Goal: Task Accomplishment & Management: Manage account settings

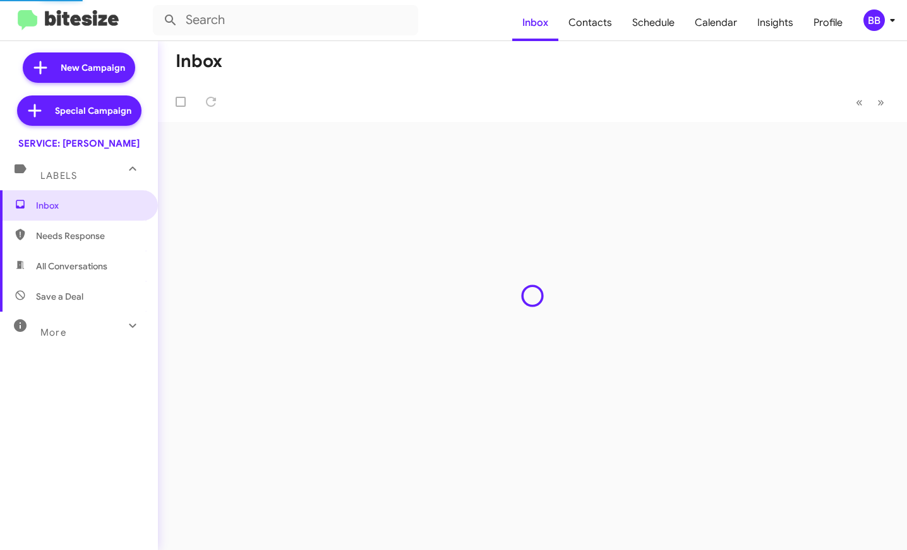
click at [873, 20] on div "BB" at bounding box center [874, 19] width 21 height 21
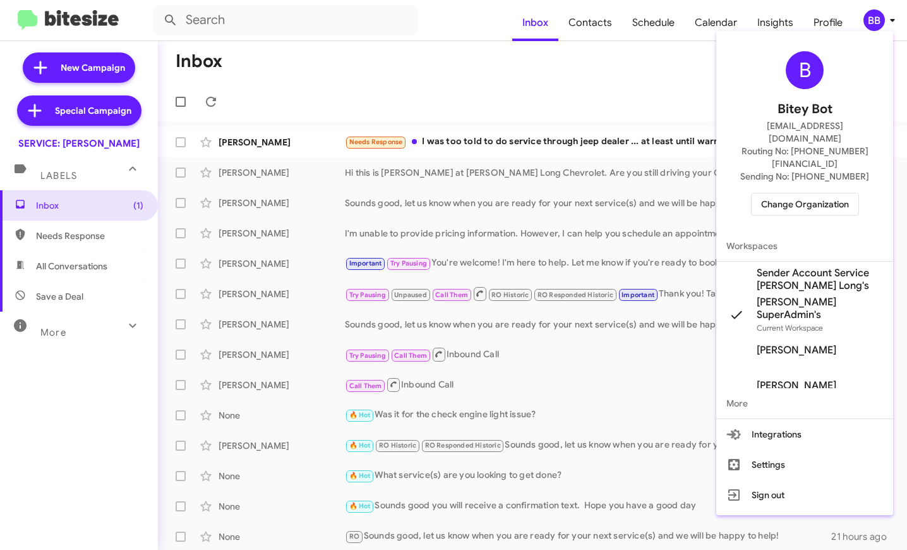
click at [769, 23] on div at bounding box center [453, 275] width 907 height 550
click at [760, 21] on span "Insights" at bounding box center [775, 22] width 56 height 37
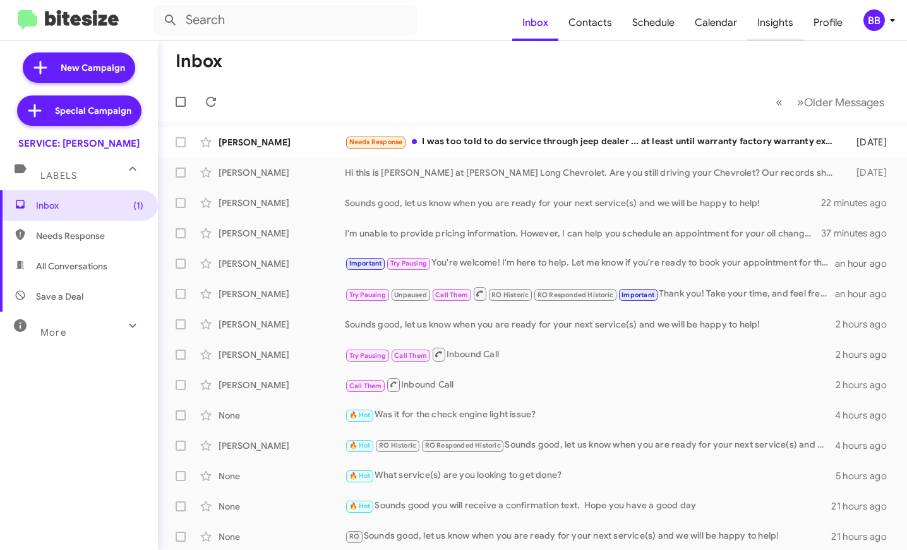
click at [760, 21] on body "Inbox Contacts Schedule Calendar Insights Profile BB New Campaign Special Campa…" at bounding box center [453, 275] width 907 height 550
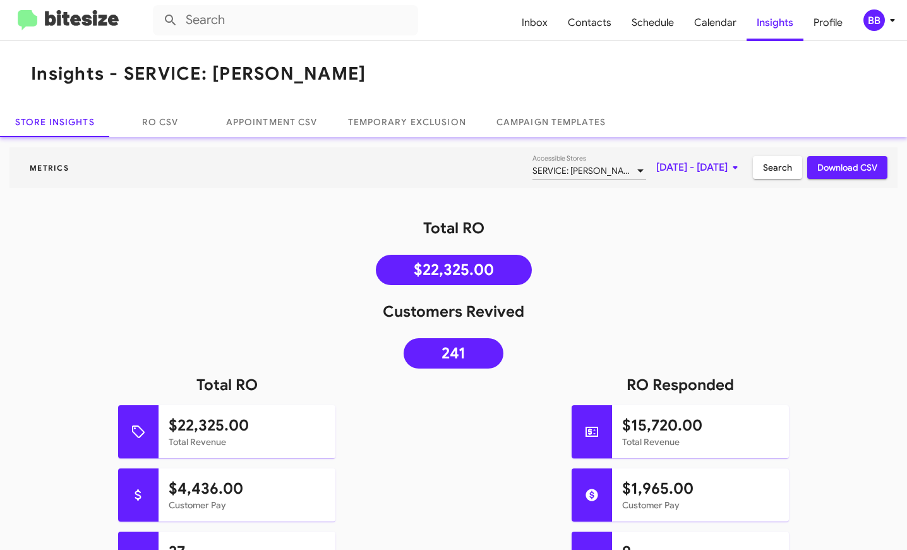
click at [871, 31] on mat-toolbar "Inbox Contacts Schedule Calendar Insights Profile BB" at bounding box center [453, 20] width 907 height 40
click at [874, 16] on div "BB" at bounding box center [874, 19] width 21 height 21
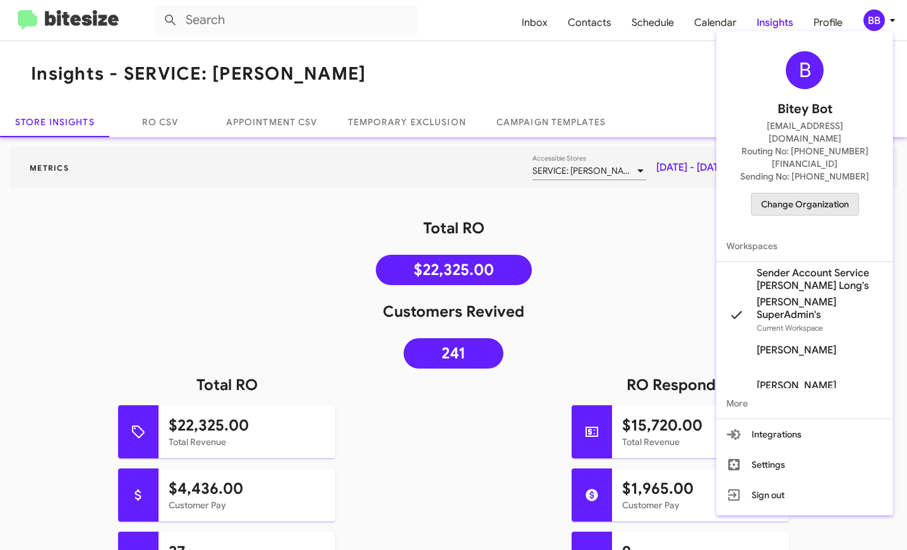
click at [804, 193] on span "Change Organization" at bounding box center [805, 203] width 88 height 21
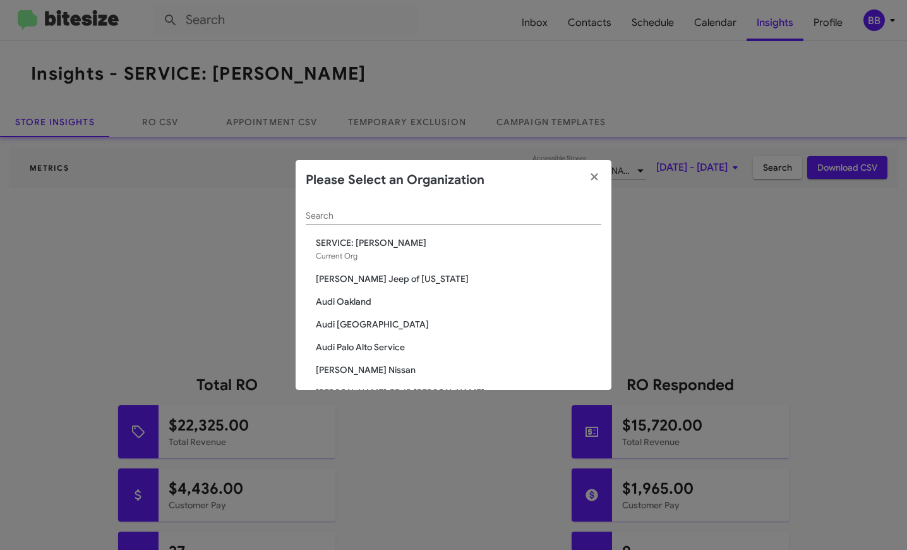
click at [369, 223] on div "Search" at bounding box center [454, 212] width 296 height 25
click at [349, 214] on input "Search" at bounding box center [454, 216] width 296 height 10
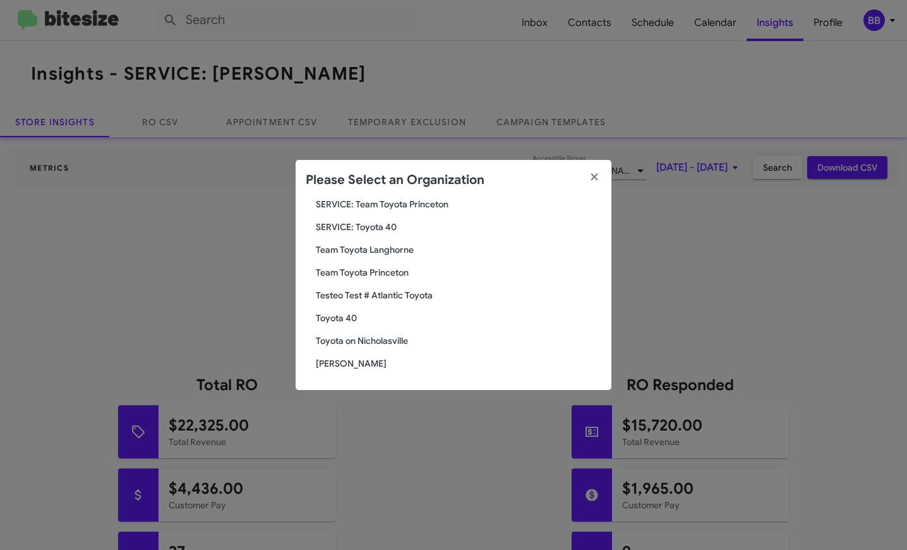
scroll to position [75, 0]
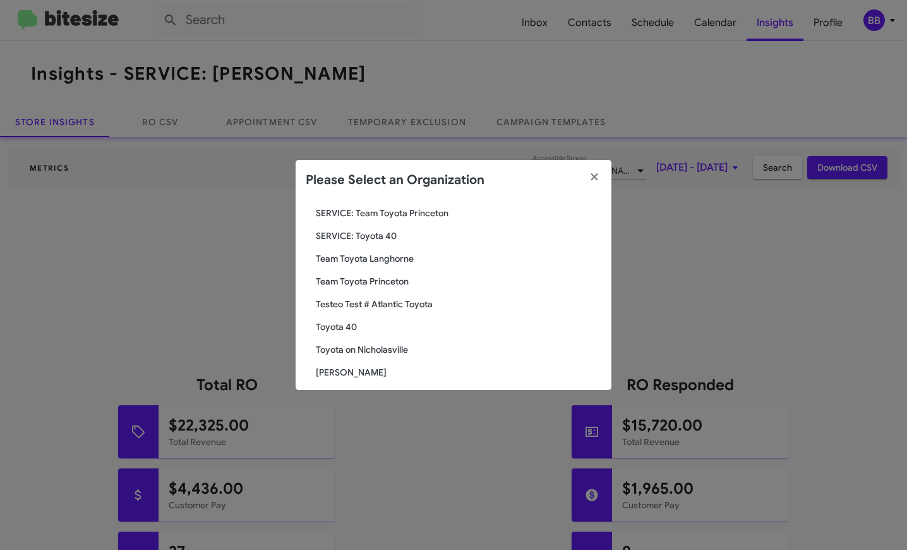
type input "toyota"
click at [339, 323] on span "Toyota 40" at bounding box center [459, 326] width 286 height 13
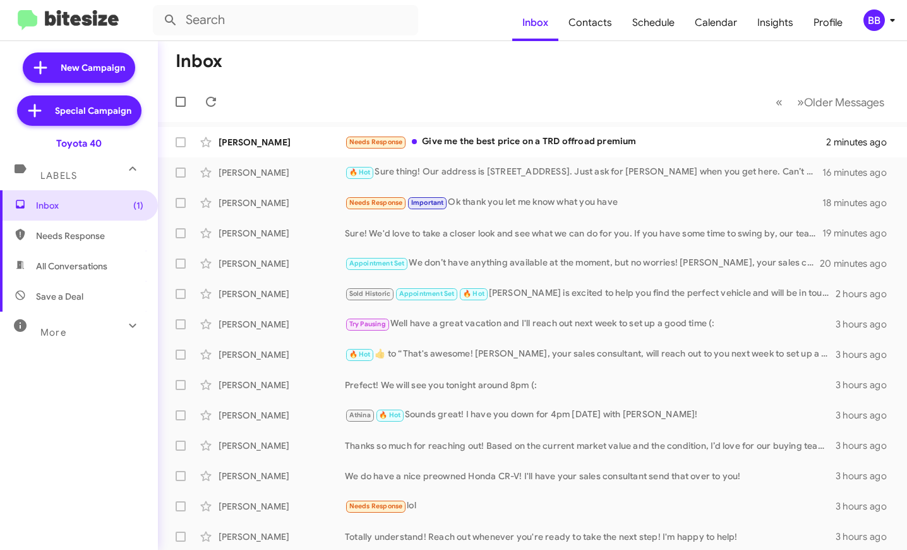
click at [115, 334] on div "More" at bounding box center [66, 326] width 112 height 23
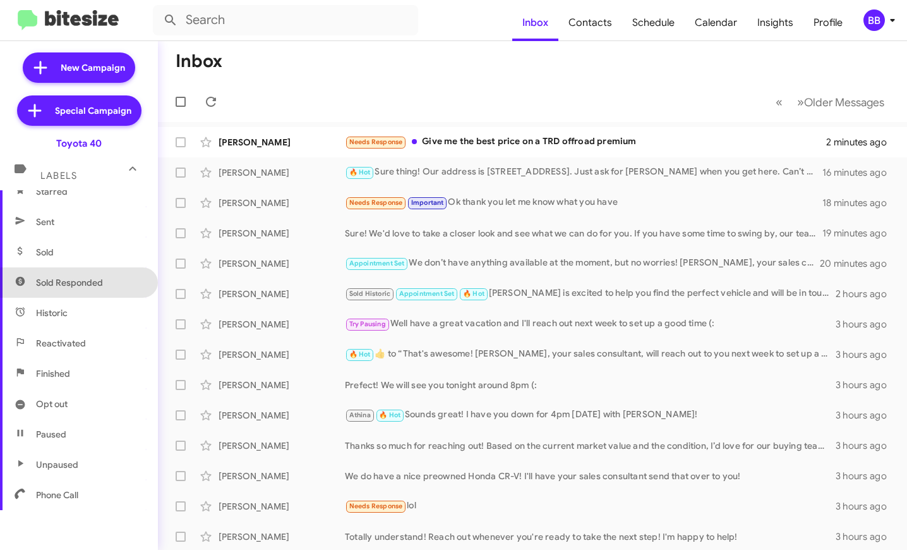
click at [89, 283] on span "Sold Responded" at bounding box center [69, 282] width 67 height 13
type input "in:sold-verified"
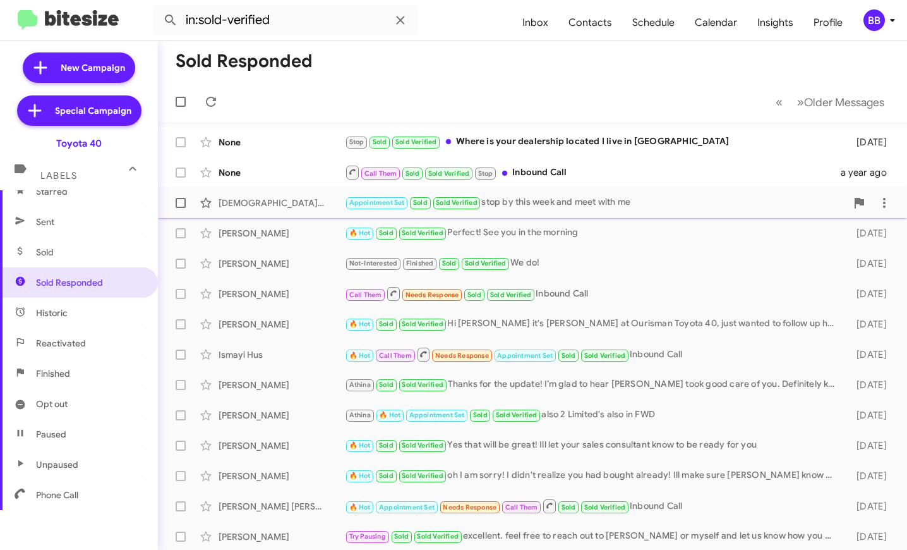
click at [531, 195] on div "Christian Brandenburg Appointment Set Sold Sold Verified stop by this week and …" at bounding box center [532, 202] width 729 height 25
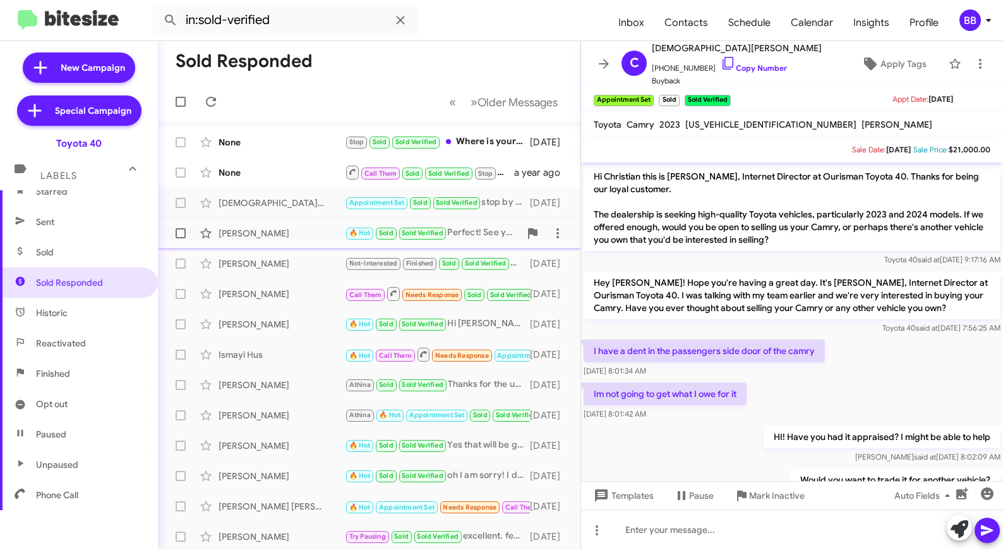
click at [331, 235] on div "Joshua Chig" at bounding box center [282, 233] width 126 height 13
